Goal: Task Accomplishment & Management: Use online tool/utility

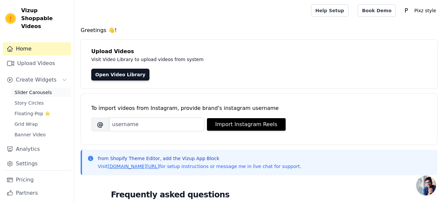
click at [42, 89] on span "Slider Carousels" at bounding box center [33, 92] width 37 height 7
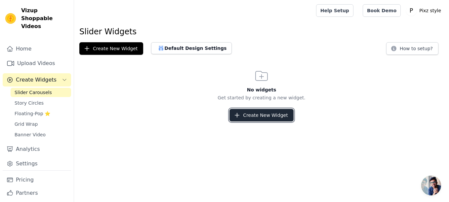
click at [255, 113] on button "Create New Widget" at bounding box center [261, 115] width 64 height 13
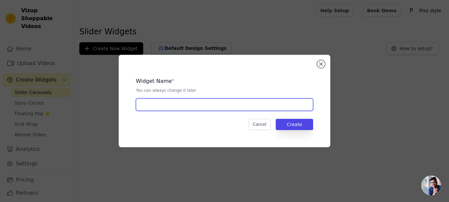
click at [233, 105] on input "text" at bounding box center [224, 104] width 177 height 13
type input "Packing orders"
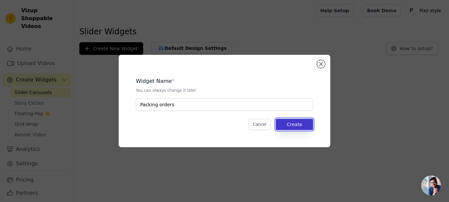
click at [291, 124] on button "Create" at bounding box center [294, 124] width 37 height 11
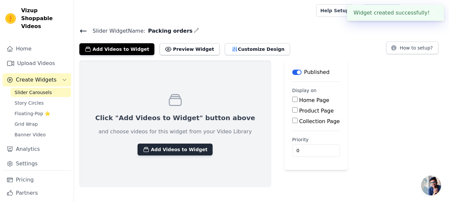
click at [185, 146] on button "Add Videos to Widget" at bounding box center [174, 150] width 75 height 12
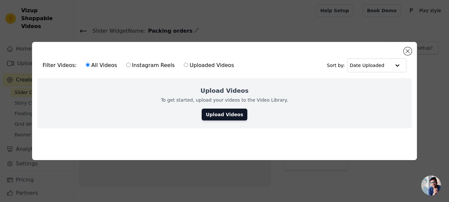
click at [126, 63] on input "Instagram Reels" at bounding box center [128, 65] width 4 height 4
radio input "true"
click at [232, 115] on link "Upload Videos" at bounding box center [224, 115] width 45 height 12
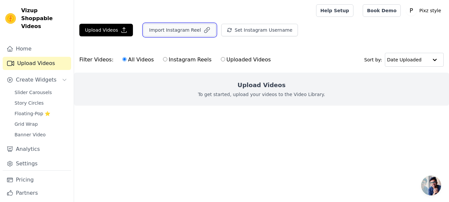
click at [190, 32] on button "Import Instagram Reel" at bounding box center [179, 30] width 72 height 13
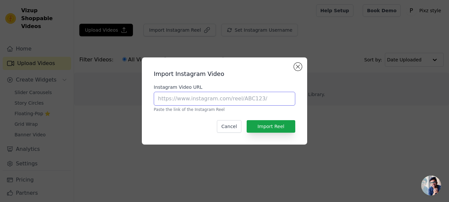
click at [224, 93] on input "Instagram Video URL" at bounding box center [224, 99] width 141 height 14
type input "pixzstyle"
click at [295, 69] on button "Close modal" at bounding box center [298, 67] width 8 height 8
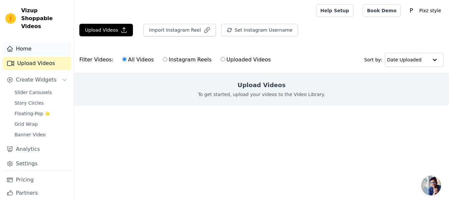
click at [30, 43] on link "Home" at bounding box center [37, 48] width 68 height 13
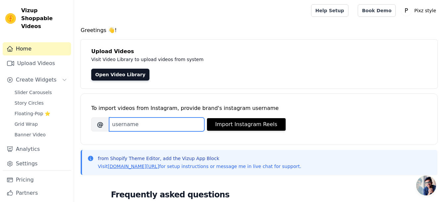
click at [171, 121] on input "Brand's Instagram Username" at bounding box center [156, 125] width 95 height 14
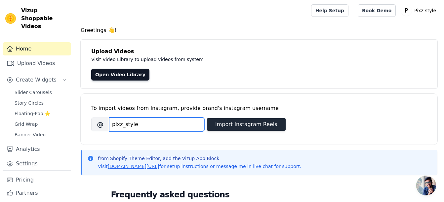
type input "pixz_style"
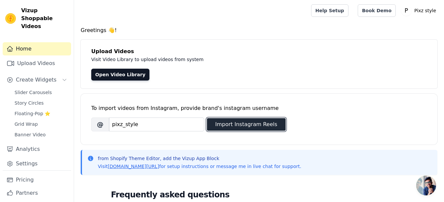
click at [235, 124] on button "Import Instagram Reels" at bounding box center [246, 124] width 79 height 13
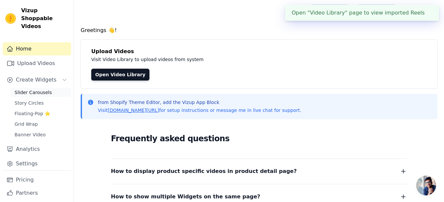
click at [35, 89] on span "Slider Carousels" at bounding box center [33, 92] width 37 height 7
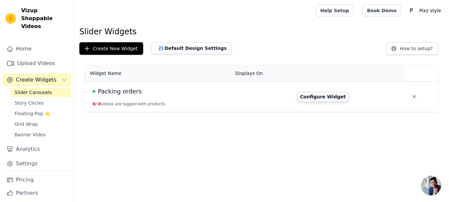
click at [310, 100] on button "Configure Widget" at bounding box center [323, 97] width 54 height 11
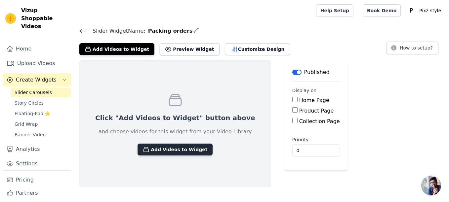
click at [148, 147] on button "Add Videos to Widget" at bounding box center [174, 150] width 75 height 12
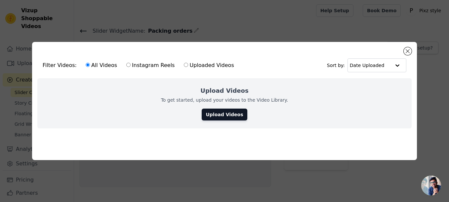
click at [126, 64] on input "Instagram Reels" at bounding box center [128, 65] width 4 height 4
radio input "true"
click at [184, 63] on input "Uploaded Videos" at bounding box center [186, 65] width 4 height 4
radio input "true"
click at [219, 109] on link "Upload Videos" at bounding box center [224, 115] width 45 height 12
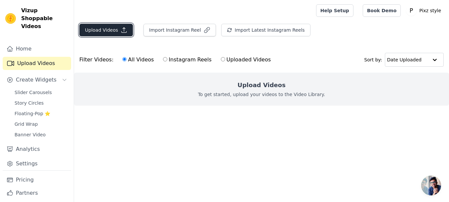
click at [110, 33] on button "Upload Videos" at bounding box center [106, 30] width 54 height 13
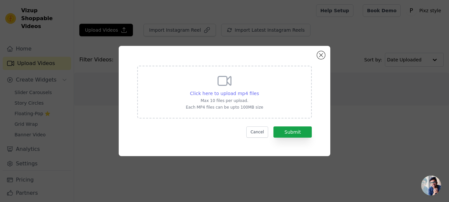
click at [235, 92] on span "Click here to upload mp4 files" at bounding box center [224, 93] width 69 height 5
click at [258, 90] on input "Click here to upload mp4 files Max 10 files per upload. Each MP4 files can be u…" at bounding box center [258, 90] width 0 height 0
click at [258, 128] on button "Cancel" at bounding box center [257, 132] width 22 height 11
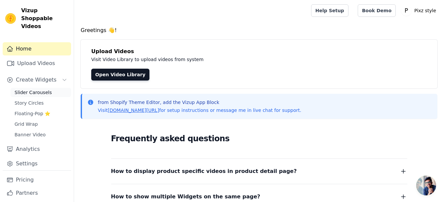
click at [37, 89] on span "Slider Carousels" at bounding box center [33, 92] width 37 height 7
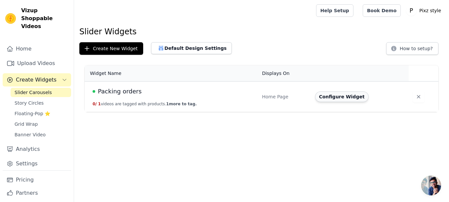
click at [333, 96] on button "Configure Widget" at bounding box center [342, 97] width 54 height 11
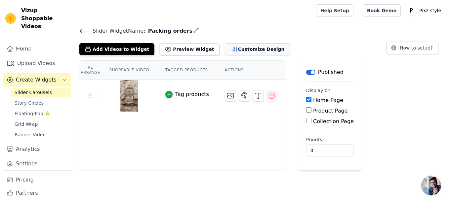
click at [233, 51] on button "Customize Design" at bounding box center [257, 49] width 65 height 12
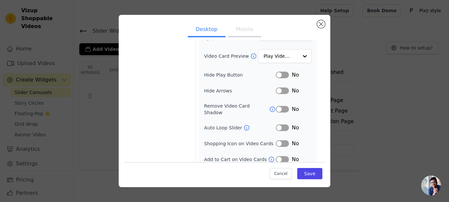
scroll to position [84, 0]
click at [283, 52] on input "Video Card Preview" at bounding box center [281, 55] width 34 height 13
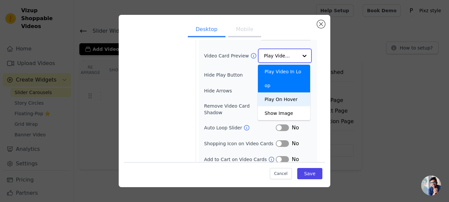
click at [289, 93] on div "Play On Hover" at bounding box center [284, 100] width 52 height 14
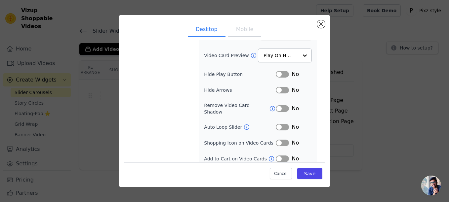
click at [277, 124] on button "Label" at bounding box center [282, 127] width 13 height 7
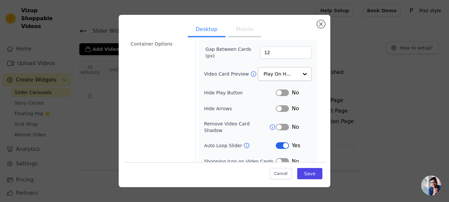
scroll to position [69, 0]
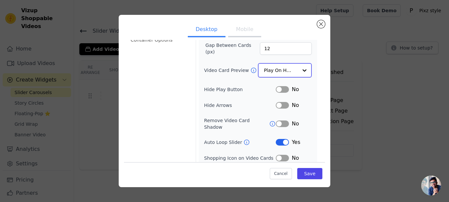
click at [289, 71] on input "Video Card Preview" at bounding box center [281, 70] width 34 height 13
click at [282, 66] on input "Video Card Preview" at bounding box center [281, 70] width 34 height 13
click at [291, 68] on input "Video Card Preview" at bounding box center [281, 70] width 34 height 13
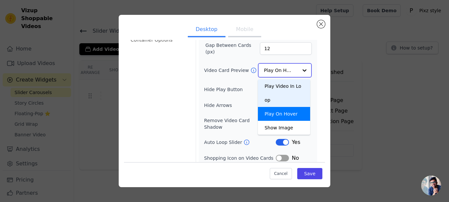
click at [287, 85] on div "Play Video In Loop" at bounding box center [284, 93] width 52 height 28
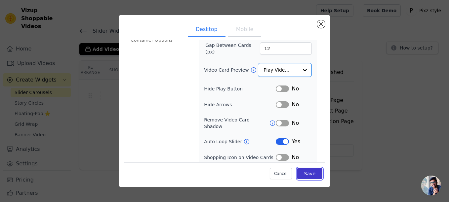
click at [301, 177] on button "Save" at bounding box center [309, 173] width 25 height 11
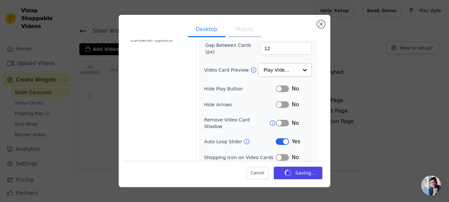
click at [239, 32] on button "Mobile" at bounding box center [244, 30] width 33 height 15
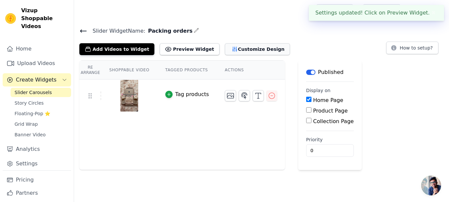
click at [231, 50] on icon "button" at bounding box center [234, 49] width 7 height 7
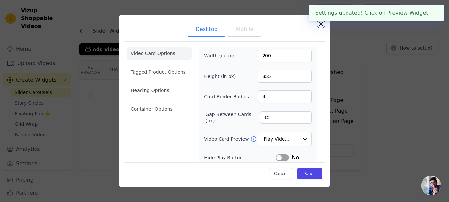
click at [229, 29] on button "Mobile" at bounding box center [244, 30] width 33 height 15
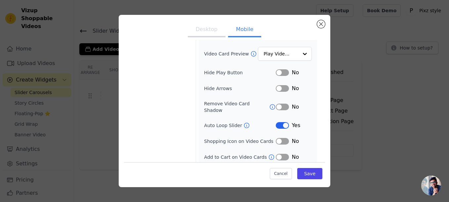
scroll to position [88, 0]
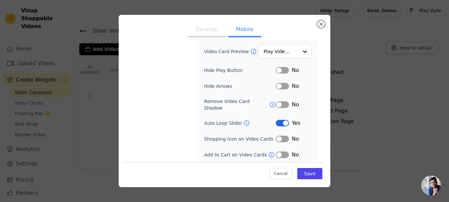
drag, startPoint x: 325, startPoint y: 125, endPoint x: 325, endPoint y: 137, distance: 11.9
click at [325, 137] on div "Desktop Mobile Video Card Options Tagged Product Options Heading Options Contai…" at bounding box center [225, 101] width 212 height 173
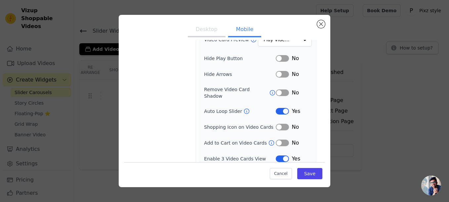
scroll to position [0, 0]
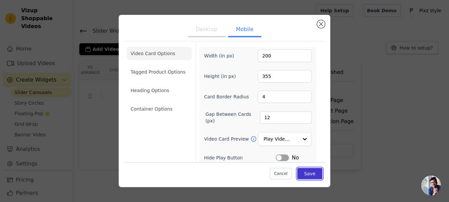
click at [304, 172] on button "Save" at bounding box center [309, 173] width 25 height 11
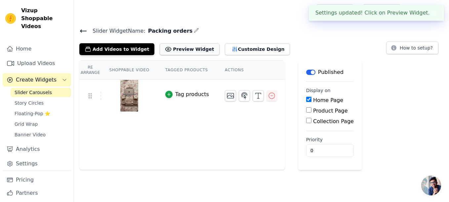
click at [190, 53] on button "Preview Widget" at bounding box center [189, 49] width 59 height 12
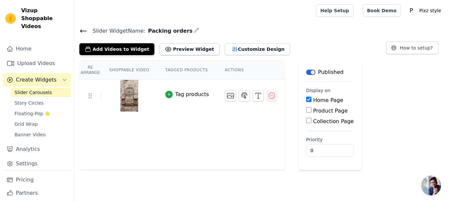
click at [232, 67] on th "Actions" at bounding box center [251, 70] width 68 height 19
click at [226, 49] on button "Customize Design" at bounding box center [257, 49] width 65 height 12
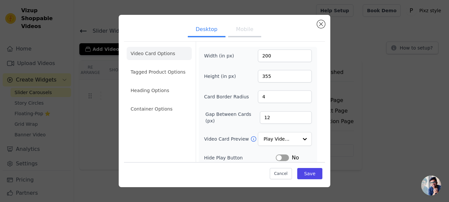
click at [237, 32] on button "Mobile" at bounding box center [244, 30] width 33 height 15
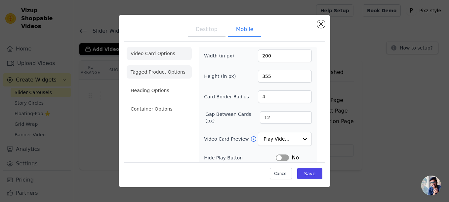
click at [159, 71] on li "Tagged Product Options" at bounding box center [159, 71] width 65 height 13
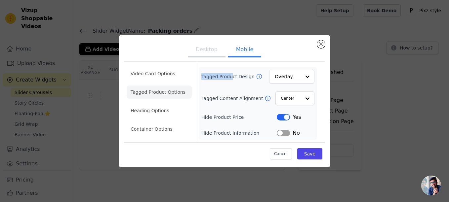
drag, startPoint x: 199, startPoint y: 75, endPoint x: 231, endPoint y: 76, distance: 32.4
click at [231, 76] on div "Tagged Product Design Overlay Tagged Content Alignment Center Hide Product Pric…" at bounding box center [258, 103] width 118 height 73
click at [167, 110] on li "Heading Options" at bounding box center [159, 110] width 65 height 13
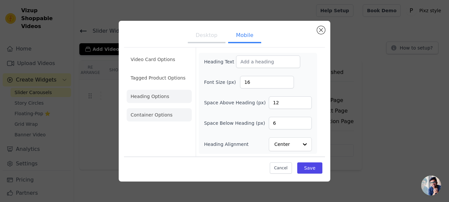
click at [163, 117] on li "Container Options" at bounding box center [159, 114] width 65 height 13
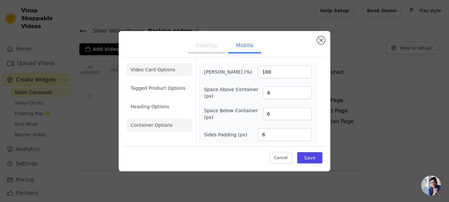
click at [168, 68] on li "Video Card Options" at bounding box center [159, 69] width 65 height 13
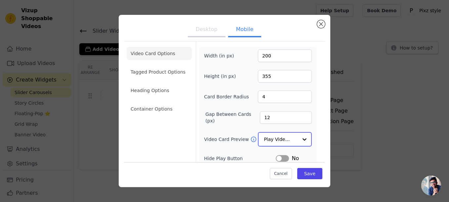
click at [289, 138] on input "Video Card Preview" at bounding box center [281, 139] width 34 height 13
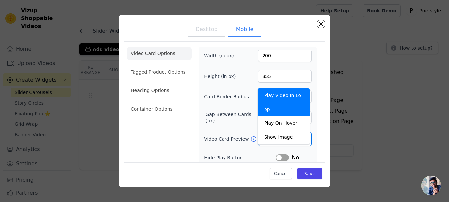
click at [250, 139] on icon at bounding box center [253, 139] width 7 height 7
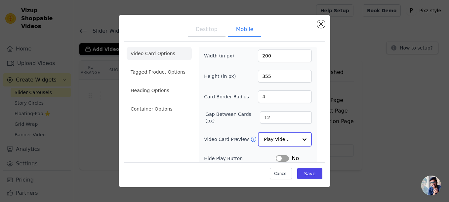
click at [284, 134] on input "Video Card Preview" at bounding box center [281, 139] width 34 height 13
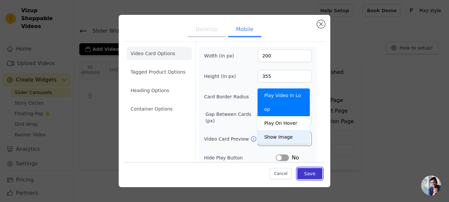
click at [305, 173] on button "Save" at bounding box center [309, 173] width 25 height 11
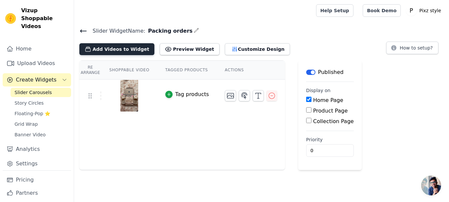
click at [113, 51] on button "Add Videos to Widget" at bounding box center [116, 49] width 75 height 12
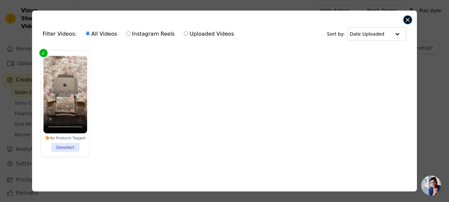
click at [405, 18] on button "Close modal" at bounding box center [408, 20] width 8 height 8
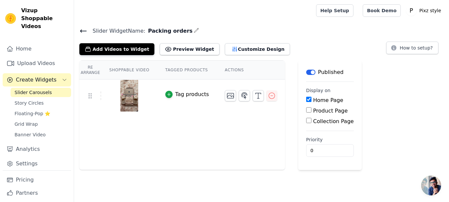
click at [127, 93] on img at bounding box center [129, 96] width 19 height 32
click at [91, 95] on icon at bounding box center [90, 96] width 8 height 8
click at [133, 44] on button "Add Videos to Widget" at bounding box center [116, 49] width 75 height 12
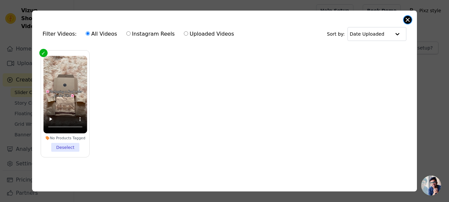
click at [405, 22] on button "Close modal" at bounding box center [408, 20] width 8 height 8
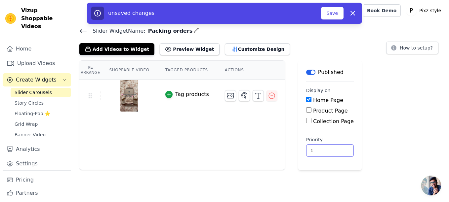
click at [326, 148] on input "1" at bounding box center [330, 150] width 48 height 13
click at [326, 148] on input "2" at bounding box center [330, 150] width 48 height 13
click at [326, 148] on input "3" at bounding box center [330, 150] width 48 height 13
type input "4"
click at [326, 148] on input "4" at bounding box center [330, 150] width 48 height 13
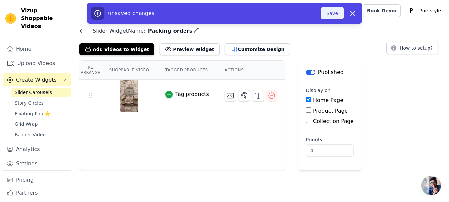
click at [329, 19] on button "Save" at bounding box center [332, 13] width 22 height 13
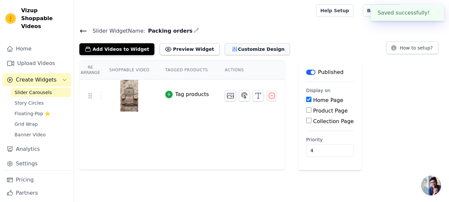
click at [245, 49] on button "Customize Design" at bounding box center [257, 49] width 65 height 12
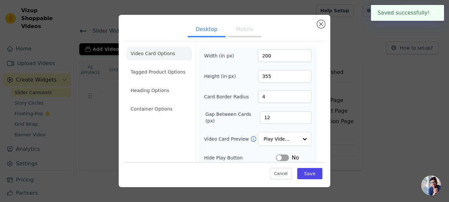
click at [241, 30] on button "Mobile" at bounding box center [244, 30] width 33 height 15
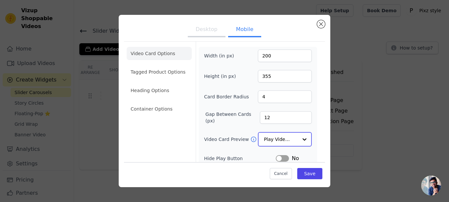
click at [283, 136] on input "Video Card Preview" at bounding box center [281, 139] width 34 height 13
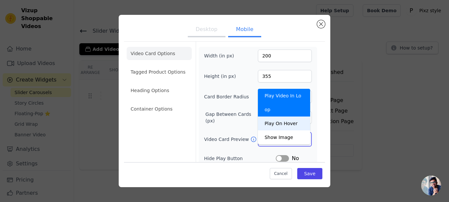
click at [293, 117] on div "Play On Hover" at bounding box center [284, 124] width 52 height 14
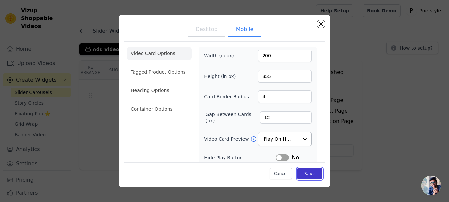
click at [312, 172] on button "Save" at bounding box center [309, 173] width 25 height 11
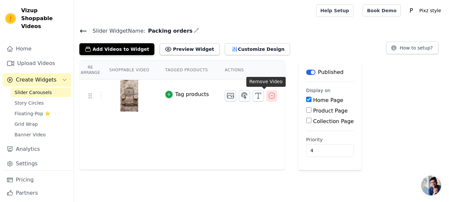
click at [268, 94] on icon "button" at bounding box center [272, 96] width 8 height 8
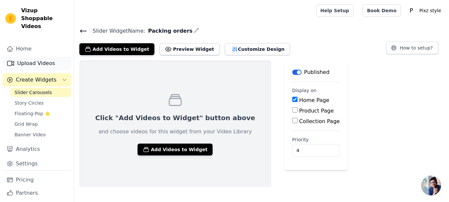
click at [31, 57] on link "Upload Videos" at bounding box center [37, 63] width 68 height 13
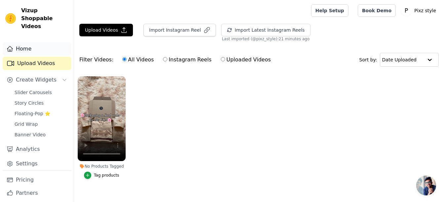
click at [28, 44] on link "Home" at bounding box center [37, 48] width 68 height 13
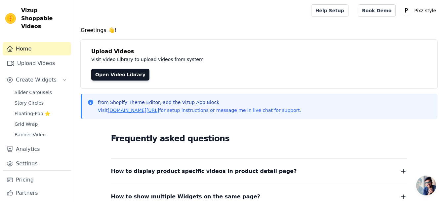
scroll to position [54, 0]
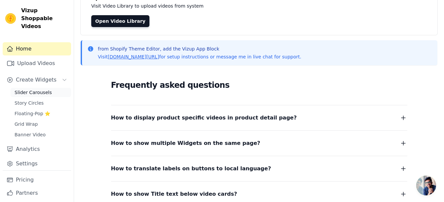
click at [44, 89] on span "Slider Carousels" at bounding box center [33, 92] width 37 height 7
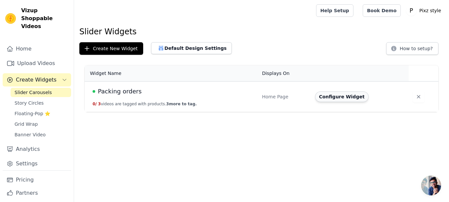
click at [350, 97] on button "Configure Widget" at bounding box center [342, 97] width 54 height 11
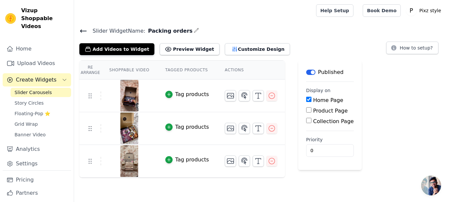
drag, startPoint x: 448, startPoint y: 32, endPoint x: 449, endPoint y: 43, distance: 11.3
click at [448, 43] on html "Vizup Shoppable Videos Home Upload Videos Create Widgets Slider Carousels Story…" at bounding box center [224, 89] width 449 height 178
click at [280, 50] on div "Add Videos to Widget Preview Widget Customize Design How to setup?" at bounding box center [261, 48] width 364 height 15
click at [230, 47] on button "Customize Design" at bounding box center [257, 49] width 65 height 12
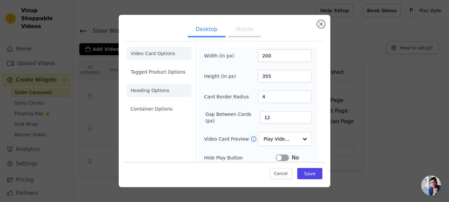
click at [159, 90] on li "Heading Options" at bounding box center [159, 90] width 65 height 13
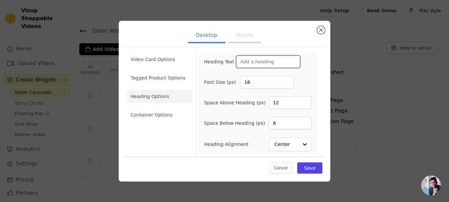
click at [256, 56] on input "Heading Text" at bounding box center [268, 62] width 64 height 13
type input "P"
paste input "Packing your orders"
paste input "🖤"
type input "Packing your orders🖤"
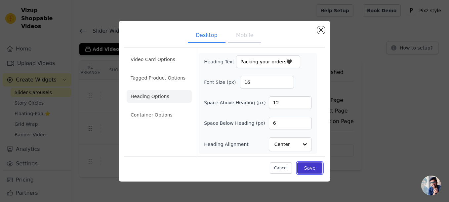
click at [305, 170] on button "Save" at bounding box center [309, 168] width 25 height 11
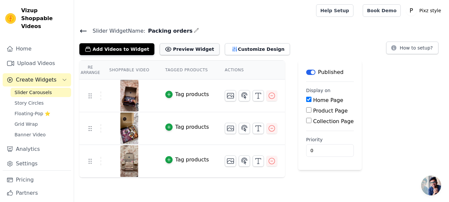
click at [182, 49] on button "Preview Widget" at bounding box center [189, 49] width 59 height 12
click at [235, 51] on button "Customize Design" at bounding box center [257, 49] width 65 height 12
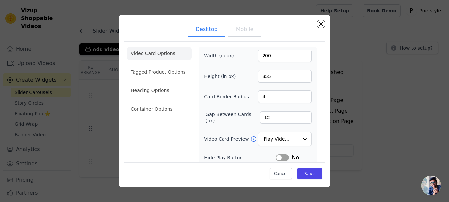
click at [238, 30] on button "Mobile" at bounding box center [244, 30] width 33 height 15
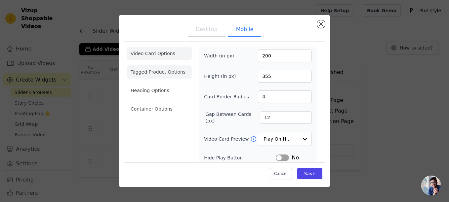
click at [167, 72] on li "Tagged Product Options" at bounding box center [159, 71] width 65 height 13
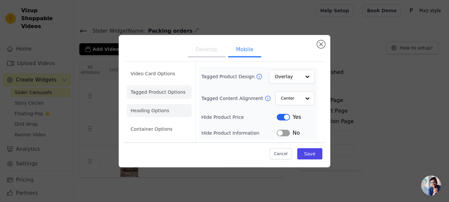
click at [159, 106] on li "Heading Options" at bounding box center [159, 110] width 65 height 13
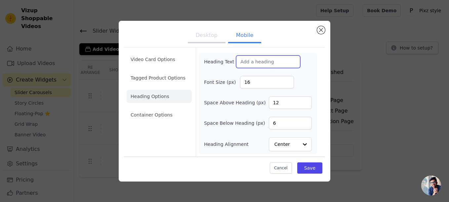
click at [280, 64] on input "Heading Text" at bounding box center [268, 62] width 64 height 13
paste input "🖤"
type input "Packing your orders 🖤"
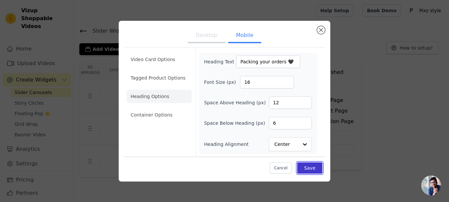
click at [308, 164] on button "Save" at bounding box center [309, 168] width 25 height 11
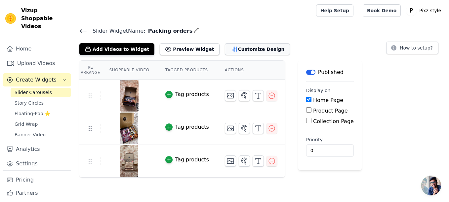
click at [238, 53] on button "Customize Design" at bounding box center [257, 49] width 65 height 12
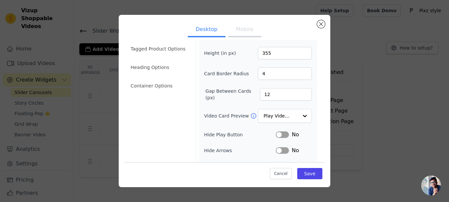
scroll to position [28, 0]
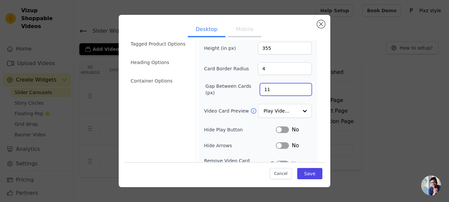
click at [298, 92] on input "11" at bounding box center [286, 89] width 52 height 13
type input "10"
click at [300, 92] on input "10" at bounding box center [286, 89] width 52 height 13
click at [240, 27] on button "Mobile" at bounding box center [244, 30] width 33 height 15
click at [301, 90] on input "11" at bounding box center [286, 89] width 52 height 13
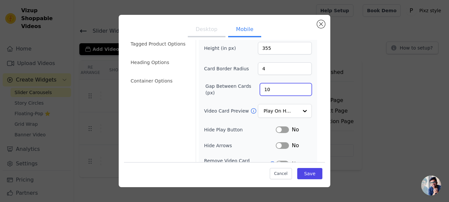
type input "10"
click at [301, 90] on input "10" at bounding box center [286, 89] width 52 height 13
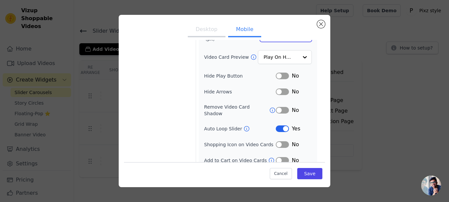
scroll to position [82, 0]
click at [305, 172] on button "Save" at bounding box center [309, 173] width 25 height 11
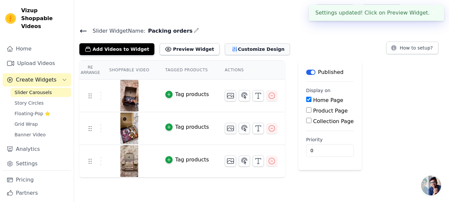
click at [225, 48] on button "Customize Design" at bounding box center [257, 49] width 65 height 12
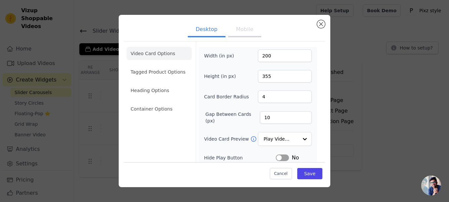
click at [237, 33] on button "Mobile" at bounding box center [244, 30] width 33 height 15
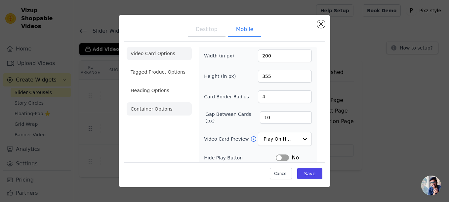
click at [154, 107] on li "Container Options" at bounding box center [159, 108] width 65 height 13
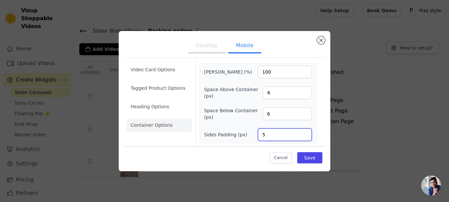
click at [305, 137] on input "5" at bounding box center [285, 135] width 54 height 13
type input "4"
click at [305, 137] on input "4" at bounding box center [285, 135] width 54 height 13
click at [304, 160] on button "Save" at bounding box center [309, 157] width 25 height 11
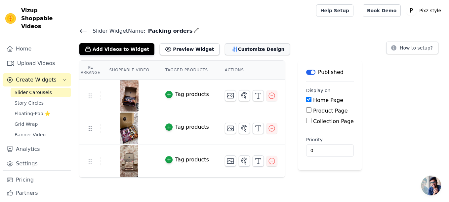
click at [228, 52] on button "Customize Design" at bounding box center [257, 49] width 65 height 12
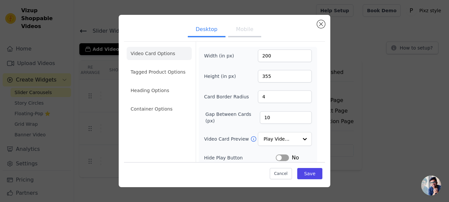
click at [248, 34] on button "Mobile" at bounding box center [244, 30] width 33 height 15
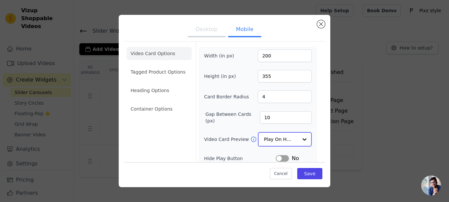
click at [283, 138] on input "Video Card Preview" at bounding box center [281, 139] width 34 height 13
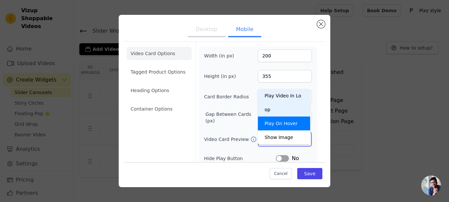
click at [284, 97] on div "Play Video In Loop" at bounding box center [284, 103] width 52 height 28
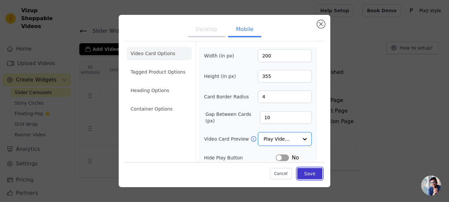
click at [307, 171] on button "Save" at bounding box center [309, 173] width 25 height 11
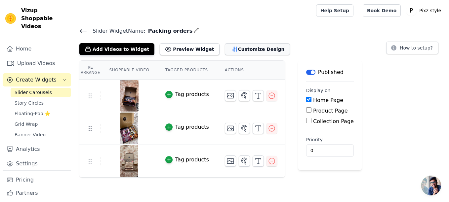
click at [243, 45] on button "Customize Design" at bounding box center [257, 49] width 65 height 12
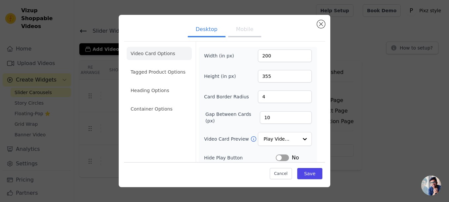
click at [242, 29] on button "Mobile" at bounding box center [244, 30] width 33 height 15
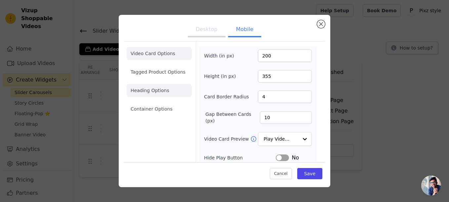
click at [164, 89] on li "Heading Options" at bounding box center [159, 90] width 65 height 13
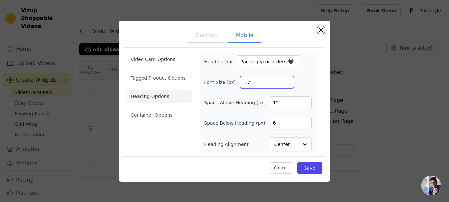
click at [284, 81] on input "17" at bounding box center [267, 82] width 54 height 13
click at [288, 81] on input "18" at bounding box center [267, 82] width 54 height 13
type input "19"
click at [288, 81] on input "19" at bounding box center [267, 82] width 54 height 13
click at [307, 160] on div "Cancel Save" at bounding box center [224, 167] width 201 height 20
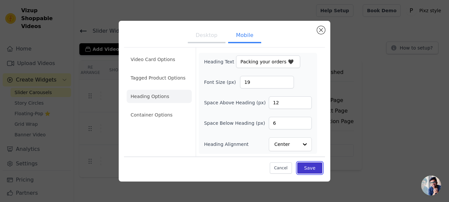
click at [309, 168] on button "Save" at bounding box center [309, 168] width 25 height 11
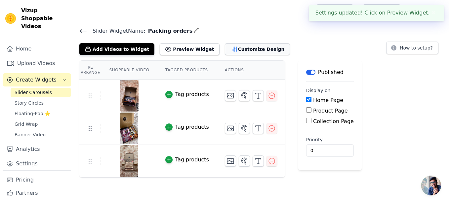
click at [231, 52] on button "Customize Design" at bounding box center [257, 49] width 65 height 12
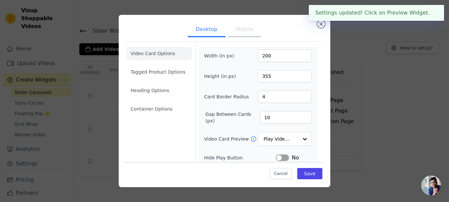
click at [241, 30] on button "Mobile" at bounding box center [244, 30] width 33 height 15
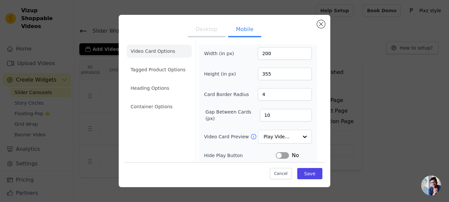
scroll to position [0, 0]
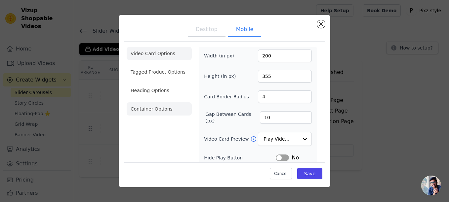
click at [156, 112] on li "Container Options" at bounding box center [159, 108] width 65 height 13
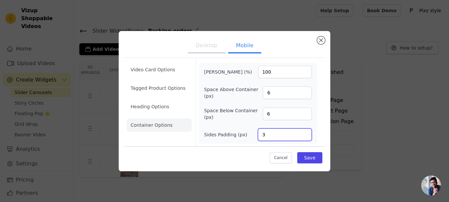
click at [305, 135] on input "3" at bounding box center [285, 135] width 54 height 13
type input "2"
click at [305, 135] on input "2" at bounding box center [285, 135] width 54 height 13
click at [305, 157] on button "Save" at bounding box center [309, 157] width 25 height 11
